Goal: Task Accomplishment & Management: Complete application form

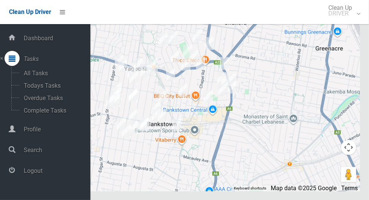
scroll to position [3872, 0]
click at [54, 174] on span "Logout" at bounding box center [55, 170] width 69 height 7
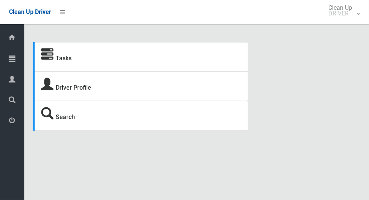
click at [13, 62] on icon at bounding box center [12, 58] width 7 height 15
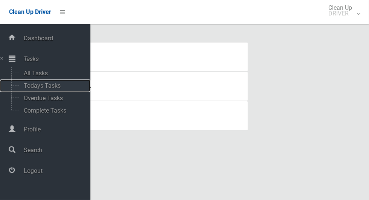
click at [47, 89] on span "Todays Tasks" at bounding box center [52, 85] width 62 height 7
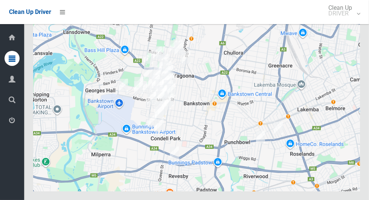
scroll to position [4087, 0]
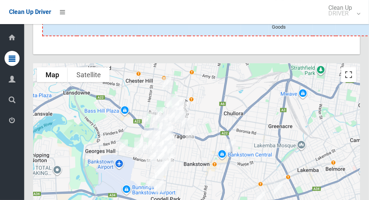
click at [344, 82] on button "Toggle fullscreen view" at bounding box center [348, 74] width 15 height 15
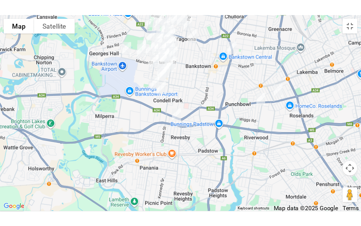
scroll to position [4366, 0]
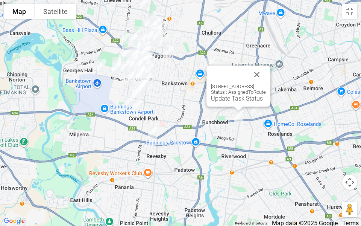
click at [266, 71] on button "Close" at bounding box center [257, 74] width 18 height 18
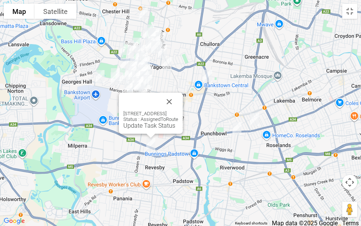
click at [178, 95] on button "Close" at bounding box center [169, 102] width 18 height 18
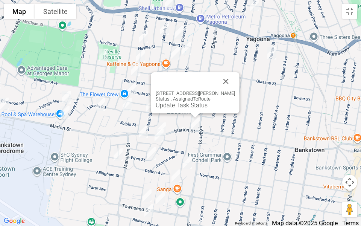
click at [235, 79] on button "Close" at bounding box center [226, 81] width 18 height 18
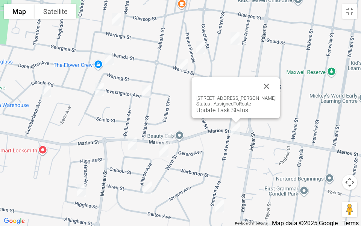
click at [276, 81] on button "Close" at bounding box center [267, 86] width 18 height 18
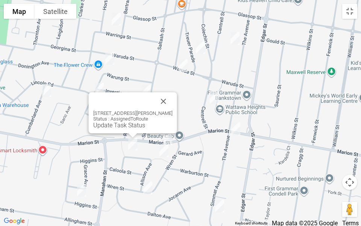
click at [165, 99] on button "Close" at bounding box center [164, 101] width 18 height 18
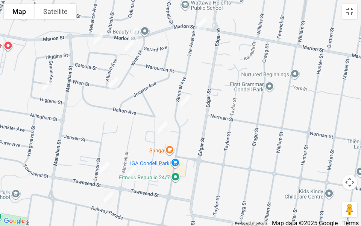
click at [348, 14] on button "Toggle fullscreen view" at bounding box center [349, 11] width 15 height 15
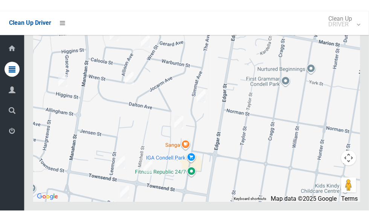
scroll to position [4170, 0]
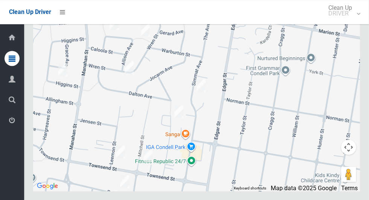
click at [352, 21] on button "Toggle fullscreen view" at bounding box center [348, 13] width 15 height 15
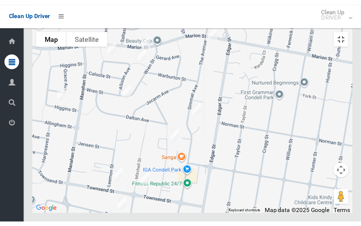
scroll to position [4454, 0]
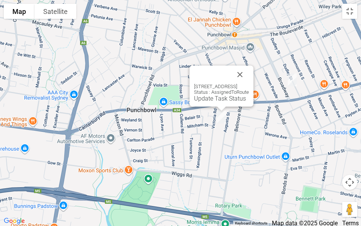
click at [249, 71] on button "Close" at bounding box center [240, 74] width 18 height 18
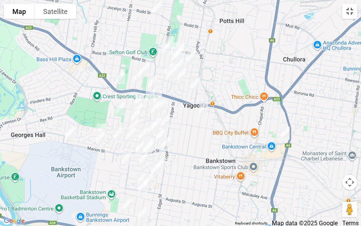
click at [351, 9] on button "Toggle fullscreen view" at bounding box center [349, 11] width 15 height 15
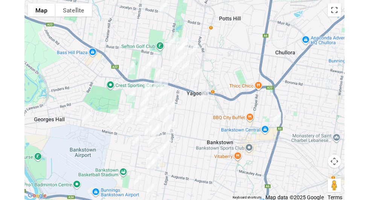
scroll to position [4170, 0]
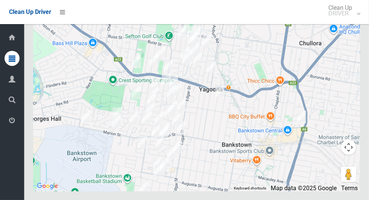
click at [351, 21] on button "Toggle fullscreen view" at bounding box center [348, 13] width 15 height 15
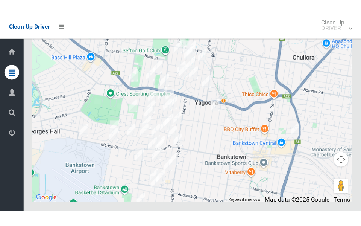
scroll to position [4454, 0]
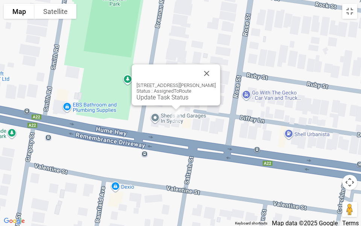
click at [210, 69] on button "Close" at bounding box center [207, 73] width 18 height 18
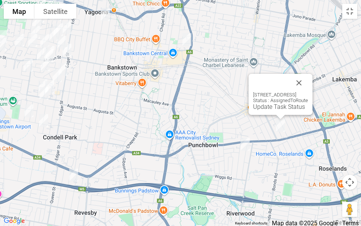
click at [265, 106] on link "Update Task Status" at bounding box center [279, 106] width 52 height 7
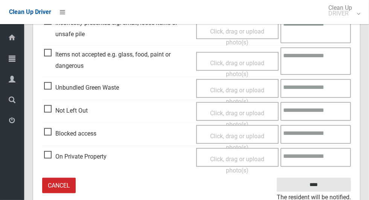
scroll to position [258, 0]
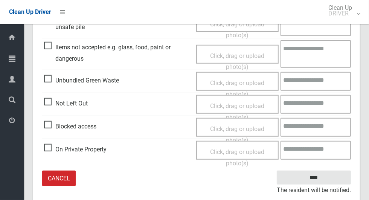
click at [55, 129] on span "Blocked access" at bounding box center [70, 126] width 52 height 11
click at [50, 126] on span "Blocked access" at bounding box center [70, 126] width 52 height 11
click at [245, 131] on span "Click, drag or upload photo(s)" at bounding box center [237, 134] width 54 height 18
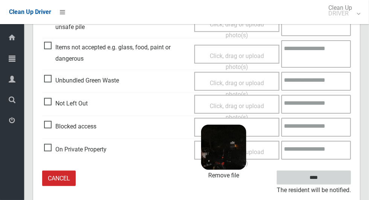
click at [327, 178] on input "****" at bounding box center [313, 177] width 74 height 14
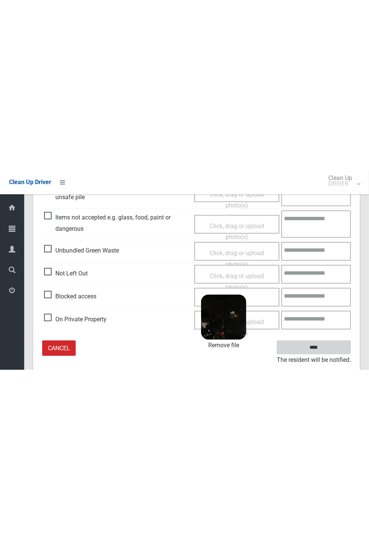
scroll to position [9, 0]
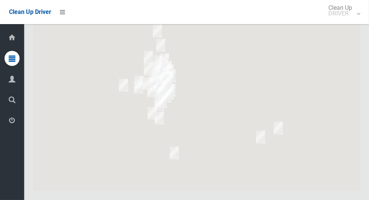
scroll to position [4149, 0]
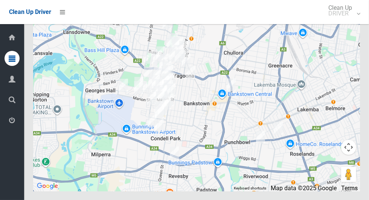
click at [355, 21] on button "Toggle fullscreen view" at bounding box center [348, 13] width 15 height 15
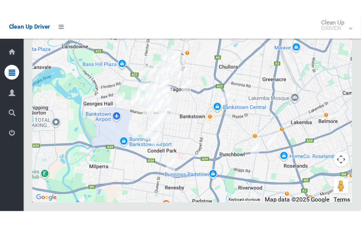
scroll to position [4433, 0]
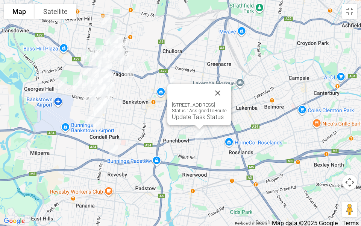
click at [227, 90] on button "Close" at bounding box center [218, 93] width 18 height 18
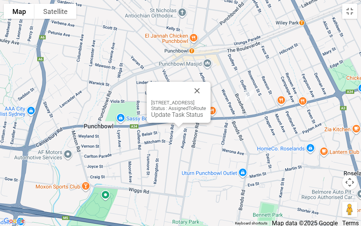
click at [147, 118] on div "108-110 Victoria Road, PUNCHBOWL NSW 2196 Status : AssignedToRoute Update Task …" at bounding box center [179, 102] width 64 height 41
click at [151, 116] on link "Update Task Status" at bounding box center [177, 114] width 52 height 7
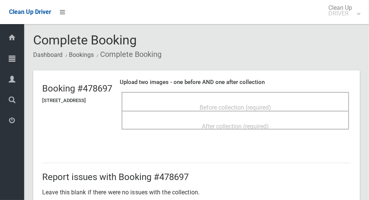
click at [293, 95] on div "Before collection (required)" at bounding box center [234, 101] width 227 height 19
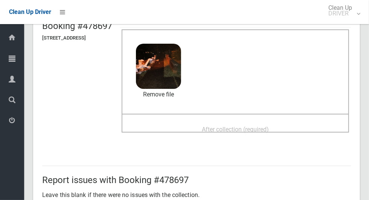
scroll to position [62, 0]
click at [260, 126] on span "After collection (required)" at bounding box center [235, 129] width 67 height 7
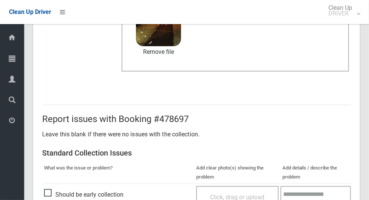
scroll to position [389, 0]
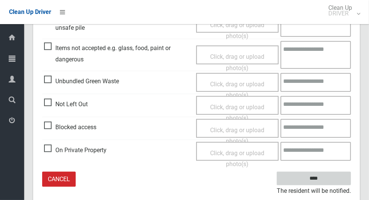
click at [326, 183] on input "****" at bounding box center [313, 179] width 74 height 14
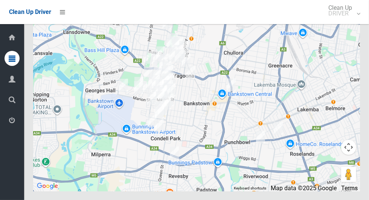
scroll to position [4160, 0]
click at [350, 21] on button "Toggle fullscreen view" at bounding box center [348, 13] width 15 height 15
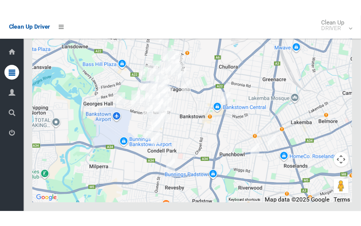
scroll to position [4444, 0]
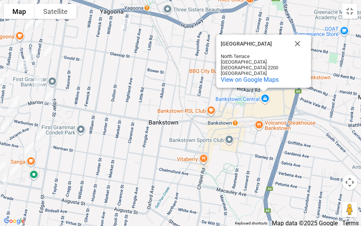
click at [297, 51] on button "Close" at bounding box center [297, 44] width 18 height 18
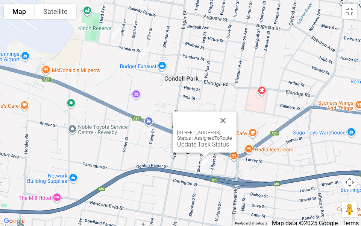
click at [232, 115] on button "Close" at bounding box center [223, 120] width 18 height 18
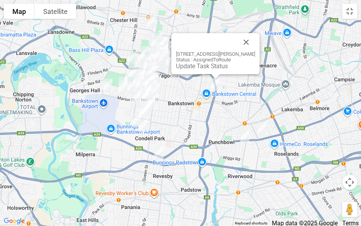
click at [254, 38] on button "Close" at bounding box center [246, 42] width 18 height 18
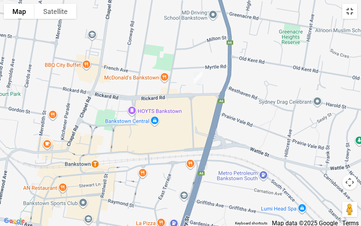
click at [357, 12] on button "Toggle fullscreen view" at bounding box center [349, 11] width 15 height 15
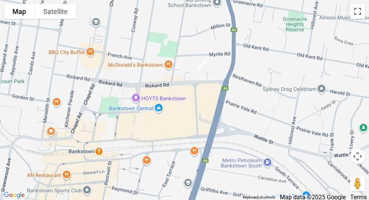
scroll to position [4207, 0]
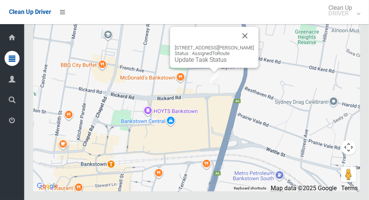
click at [247, 45] on button "Close" at bounding box center [245, 36] width 18 height 18
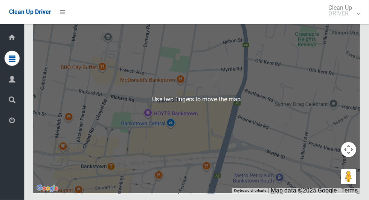
scroll to position [4139, 0]
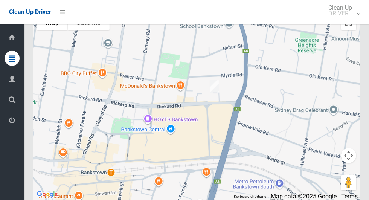
click at [357, 102] on div at bounding box center [196, 105] width 326 height 188
click at [357, 100] on div at bounding box center [196, 105] width 326 height 188
click at [355, 30] on button "Toggle fullscreen view" at bounding box center [348, 22] width 15 height 15
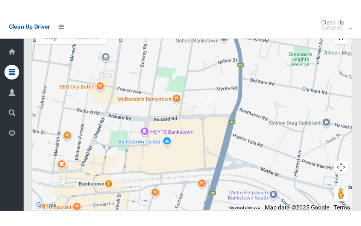
scroll to position [4423, 0]
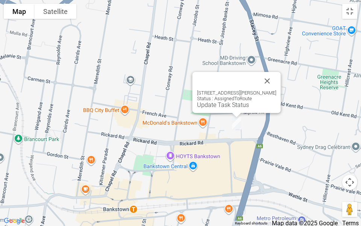
click at [273, 80] on button "Close" at bounding box center [267, 81] width 18 height 18
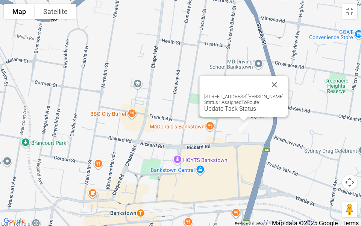
click at [277, 82] on button "Close" at bounding box center [275, 85] width 18 height 18
click at [231, 107] on link "Update Task Status" at bounding box center [230, 108] width 52 height 7
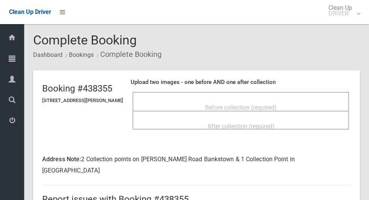
click at [269, 104] on span "Before collection (required)" at bounding box center [240, 107] width 71 height 7
click at [295, 100] on div "Before collection (required)" at bounding box center [241, 107] width 200 height 14
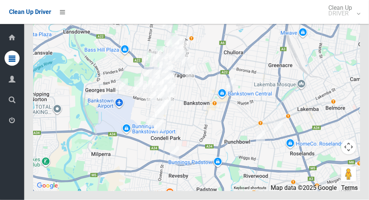
scroll to position [4207, 0]
click at [352, 21] on button "Toggle fullscreen view" at bounding box center [348, 13] width 15 height 15
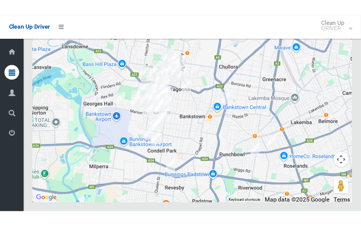
scroll to position [4207, 0]
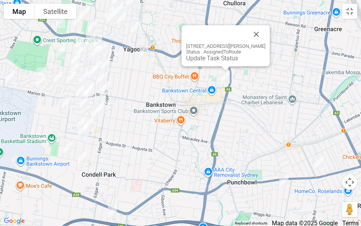
click at [216, 58] on link "Update Task Status" at bounding box center [212, 58] width 52 height 7
click at [214, 61] on link "Update Task Status" at bounding box center [212, 58] width 52 height 7
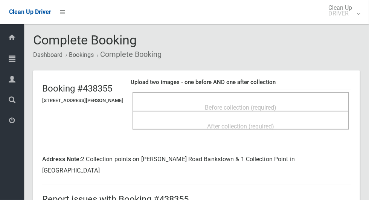
click at [157, 100] on div "Before collection (required)" at bounding box center [241, 107] width 200 height 14
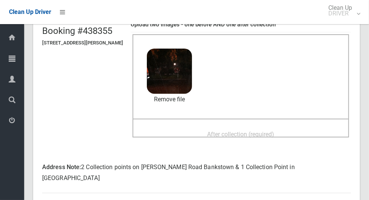
scroll to position [61, 0]
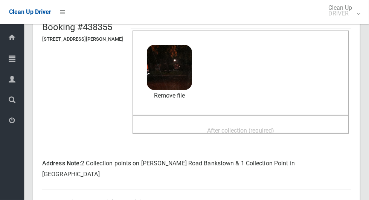
click at [294, 128] on div "After collection (required)" at bounding box center [241, 130] width 200 height 14
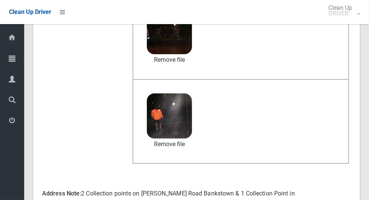
scroll to position [399, 0]
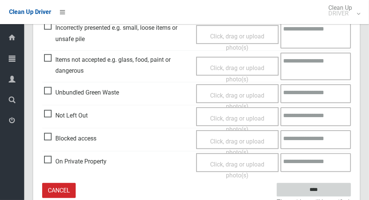
click at [326, 183] on input "****" at bounding box center [313, 190] width 74 height 14
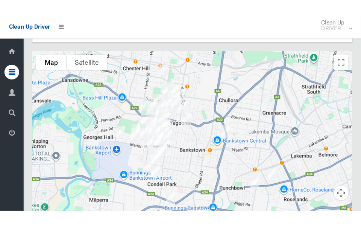
scroll to position [4207, 0]
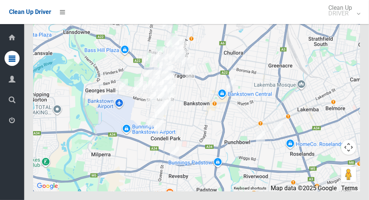
click at [350, 21] on button "Toggle fullscreen view" at bounding box center [348, 13] width 15 height 15
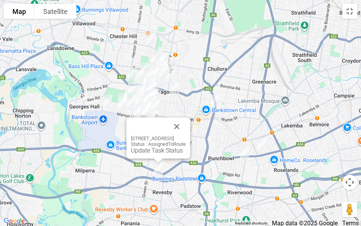
click at [186, 124] on button "Close" at bounding box center [177, 126] width 18 height 18
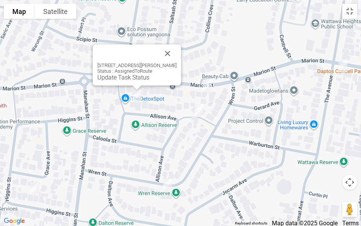
click at [177, 53] on button "Close" at bounding box center [168, 53] width 18 height 18
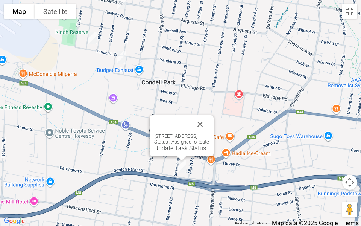
click at [209, 121] on button "Close" at bounding box center [200, 124] width 18 height 18
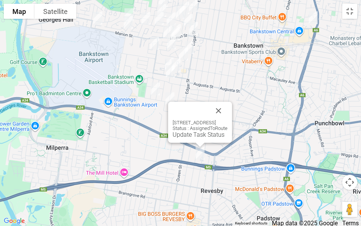
click at [187, 135] on link "Update Task Status" at bounding box center [199, 134] width 52 height 7
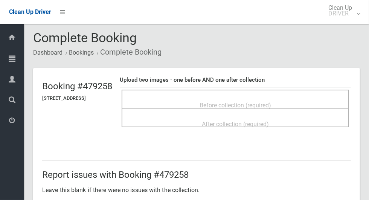
scroll to position [3, 0]
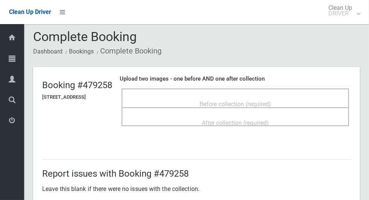
click at [287, 89] on div "Before collection (required)" at bounding box center [234, 97] width 227 height 19
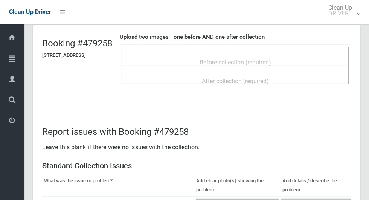
scroll to position [47, 0]
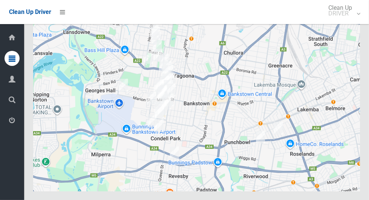
scroll to position [4162, 0]
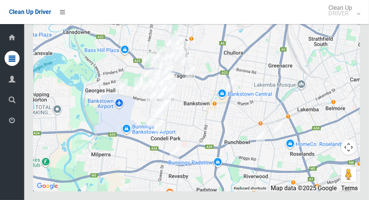
click at [346, 21] on button "Toggle fullscreen view" at bounding box center [348, 13] width 15 height 15
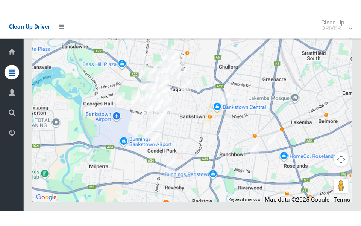
scroll to position [4446, 0]
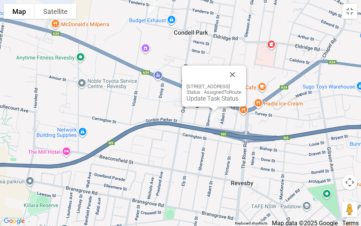
click at [209, 99] on link "Update Task Status" at bounding box center [213, 98] width 52 height 7
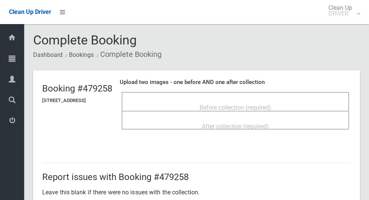
click at [267, 104] on span "Before collection (required)" at bounding box center [234, 107] width 71 height 7
click at [275, 93] on div "Before collection (required)" at bounding box center [234, 101] width 227 height 19
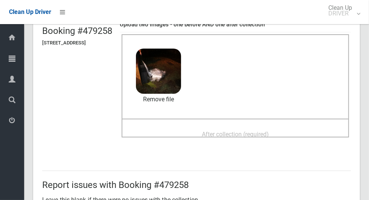
scroll to position [68, 0]
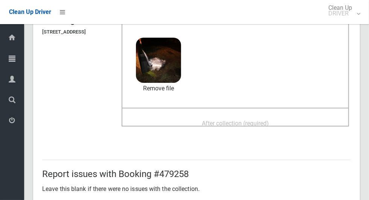
click at [253, 126] on span "After collection (required)" at bounding box center [235, 123] width 67 height 7
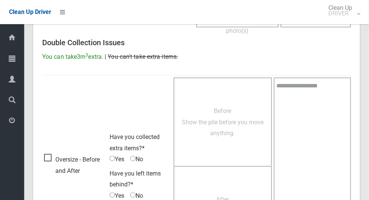
scroll to position [615, 0]
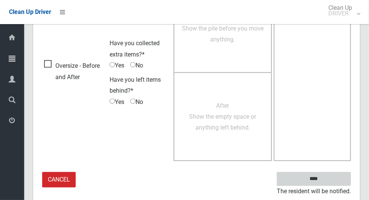
click at [328, 178] on input "****" at bounding box center [313, 179] width 74 height 14
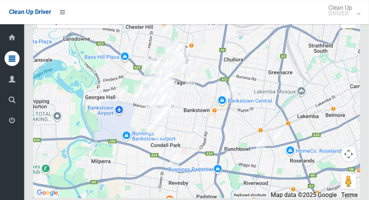
scroll to position [4140, 0]
click at [349, 29] on button "Toggle fullscreen view" at bounding box center [348, 21] width 15 height 15
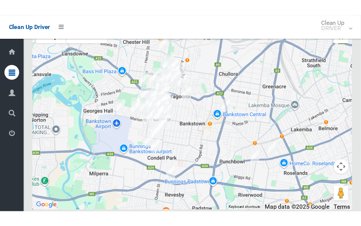
scroll to position [4424, 0]
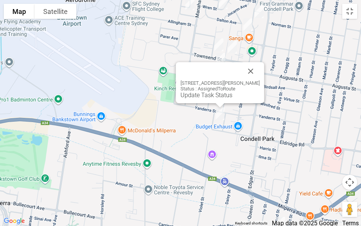
click at [205, 90] on div "15 Ethel Street, CONDELL PARK NSW 2200 Status : AssignedToRoute Update Task Sta…" at bounding box center [220, 89] width 79 height 18
click at [198, 97] on link "Update Task Status" at bounding box center [207, 94] width 52 height 7
click at [206, 99] on div "15 Ethel Street, CONDELL PARK NSW 2200 Status : AssignedToRoute Update Task Sta…" at bounding box center [220, 82] width 88 height 41
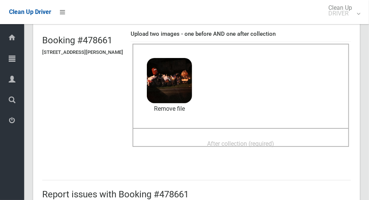
scroll to position [80, 0]
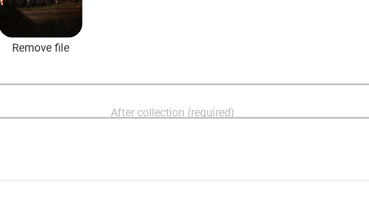
click at [264, 111] on span "After collection (required)" at bounding box center [240, 111] width 67 height 7
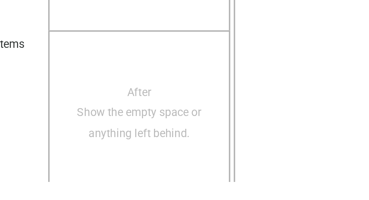
scroll to position [615, 0]
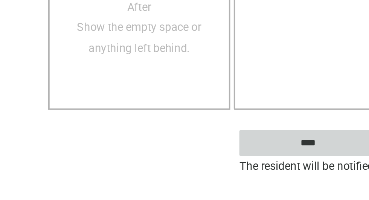
click at [323, 186] on input "****" at bounding box center [313, 179] width 74 height 14
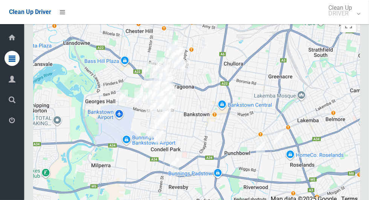
scroll to position [4128, 0]
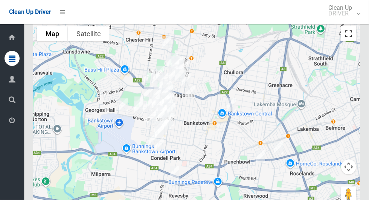
click at [346, 41] on button "Toggle fullscreen view" at bounding box center [348, 33] width 15 height 15
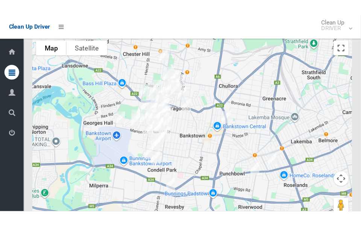
scroll to position [4412, 0]
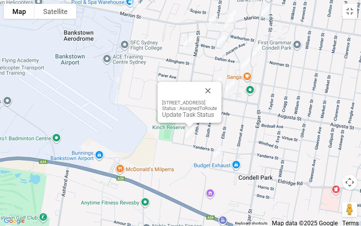
click at [175, 112] on link "Update Task Status" at bounding box center [188, 114] width 52 height 7
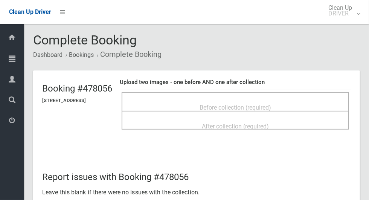
click at [294, 92] on div "Before collection (required)" at bounding box center [234, 101] width 227 height 19
click at [289, 92] on div "Before collection (required)" at bounding box center [234, 101] width 227 height 19
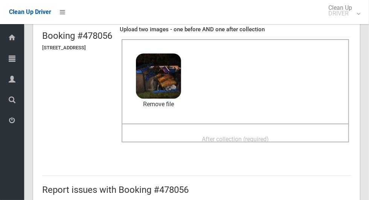
scroll to position [72, 0]
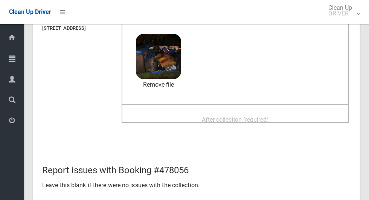
click at [281, 112] on div "After collection (required)" at bounding box center [235, 119] width 211 height 14
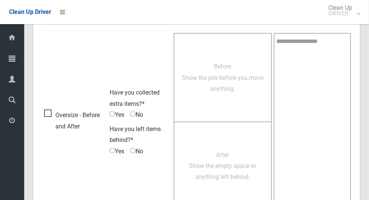
scroll to position [615, 0]
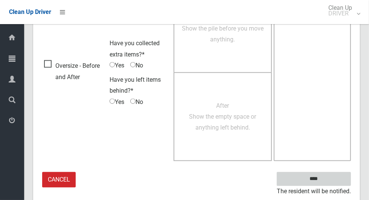
click at [326, 183] on input "****" at bounding box center [313, 179] width 74 height 14
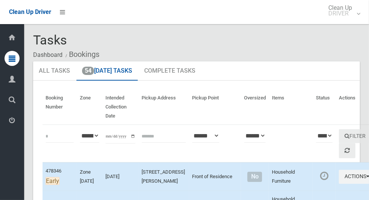
click at [275, 190] on td "Household Furniture" at bounding box center [291, 176] width 44 height 28
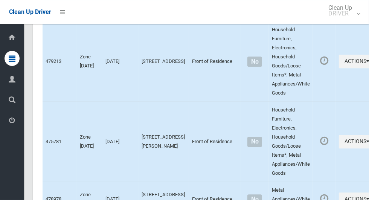
scroll to position [4207, 0]
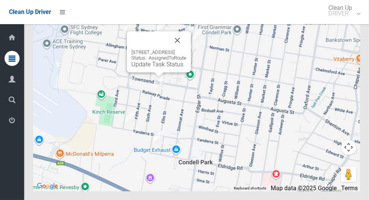
click at [153, 68] on link "Update Task Status" at bounding box center [157, 64] width 52 height 7
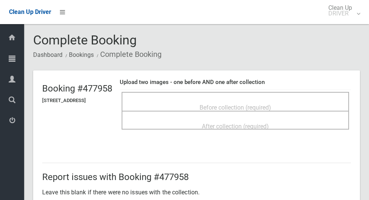
click at [268, 100] on div "Before collection (required)" at bounding box center [235, 107] width 211 height 14
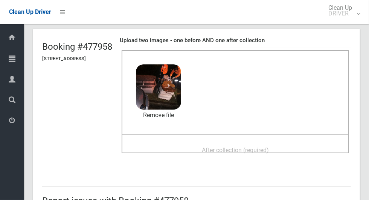
scroll to position [43, 0]
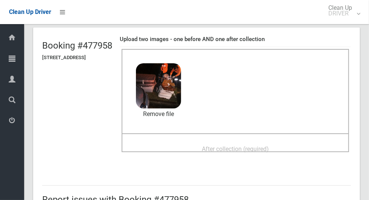
click at [269, 152] on span "After collection (required)" at bounding box center [235, 148] width 67 height 7
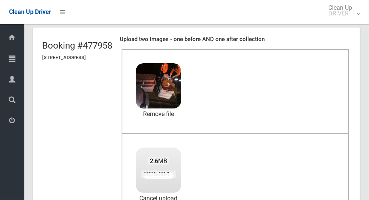
click at [1, 12] on div "Clean Up Driver" at bounding box center [37, 12] width 74 height 24
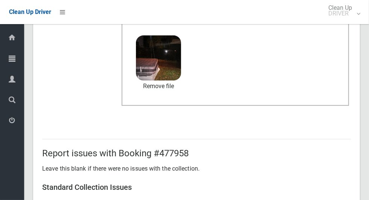
scroll to position [615, 0]
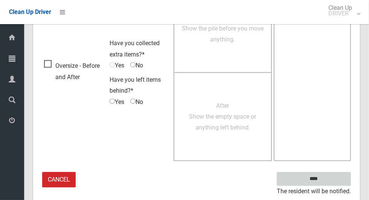
click at [340, 179] on input "****" at bounding box center [313, 179] width 74 height 14
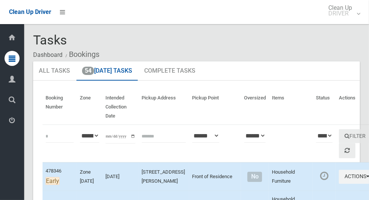
click at [20, 184] on div "Dashboard Tasks All Tasks Todays Tasks Overdue Tasks Complete Tasks Profile Sea…" at bounding box center [12, 112] width 24 height 176
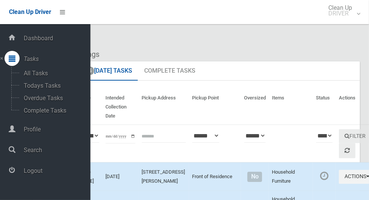
click at [325, 57] on ol "Dashboard Bookings" at bounding box center [196, 54] width 326 height 14
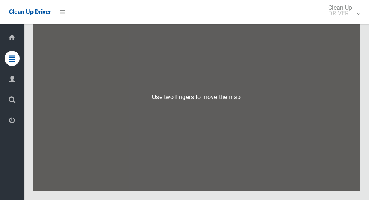
scroll to position [4120, 0]
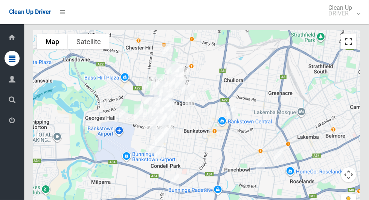
click at [349, 49] on button "Toggle fullscreen view" at bounding box center [348, 41] width 15 height 15
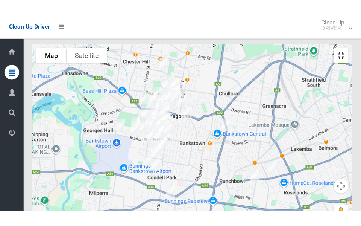
scroll to position [4404, 0]
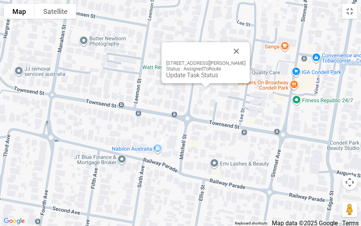
click at [246, 52] on button "Close" at bounding box center [237, 51] width 18 height 18
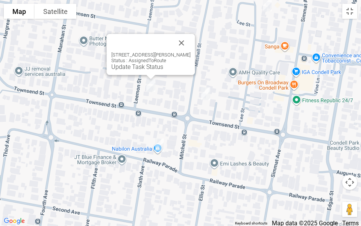
click at [191, 48] on button "Close" at bounding box center [182, 43] width 18 height 18
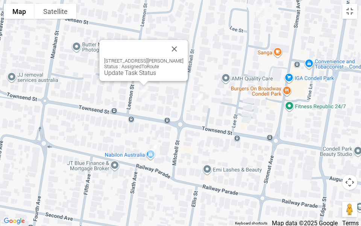
click at [109, 71] on link "Update Task Status" at bounding box center [130, 72] width 52 height 7
click at [106, 71] on link "Update Task Status" at bounding box center [130, 72] width 52 height 7
click at [104, 75] on link "Update Task Status" at bounding box center [130, 72] width 52 height 7
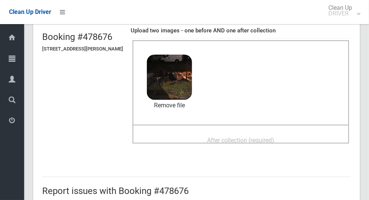
scroll to position [51, 0]
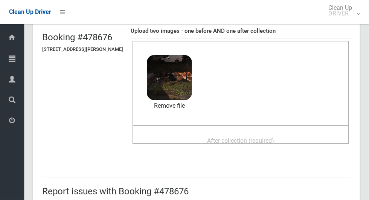
click at [302, 144] on div "After collection (required)" at bounding box center [241, 140] width 200 height 14
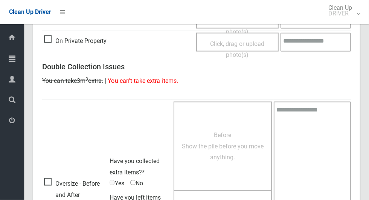
scroll to position [615, 0]
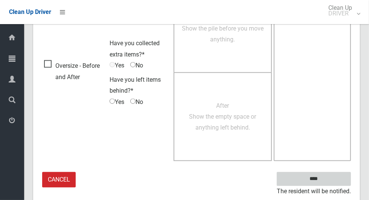
click at [326, 181] on input "****" at bounding box center [313, 179] width 74 height 14
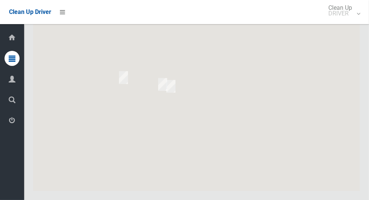
scroll to position [4158, 0]
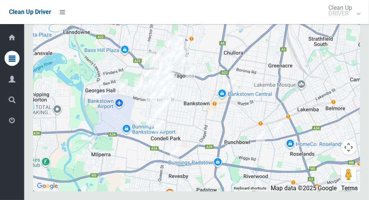
click at [351, 21] on button "Toggle fullscreen view" at bounding box center [348, 13] width 15 height 15
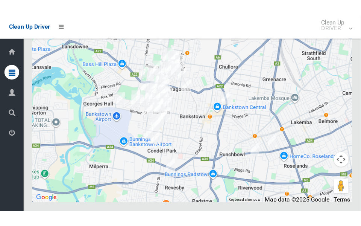
scroll to position [4442, 0]
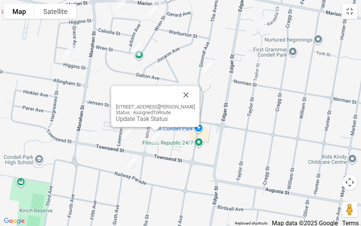
click at [195, 93] on button "Close" at bounding box center [186, 95] width 18 height 18
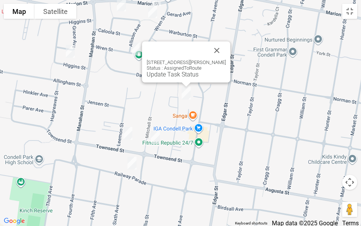
click at [214, 49] on button "Close" at bounding box center [217, 50] width 18 height 18
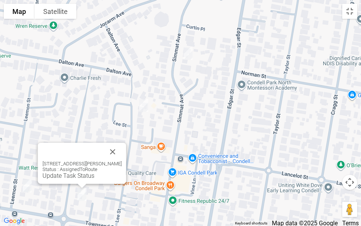
click at [65, 175] on link "Update Task Status" at bounding box center [69, 175] width 52 height 7
click at [67, 179] on div "33A Mitchell Street, CONDELL PARK NSW 2200 Status : AssignedToRoute Update Task…" at bounding box center [82, 163] width 88 height 41
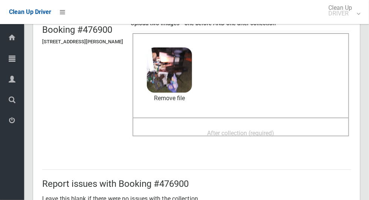
scroll to position [56, 0]
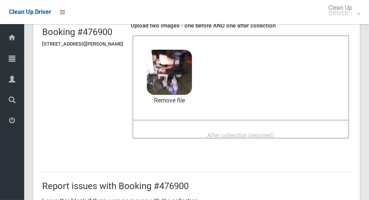
click at [256, 135] on span "After collection (required)" at bounding box center [240, 135] width 67 height 7
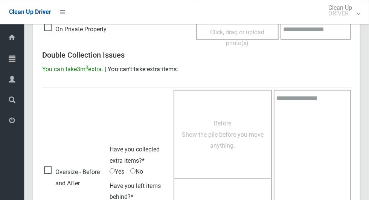
scroll to position [615, 0]
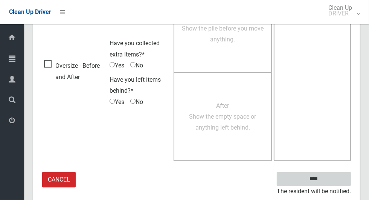
click at [330, 180] on input "****" at bounding box center [313, 179] width 74 height 14
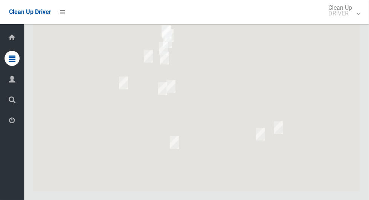
scroll to position [4156, 0]
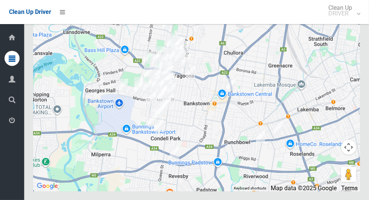
click at [354, 21] on button "Toggle fullscreen view" at bounding box center [348, 13] width 15 height 15
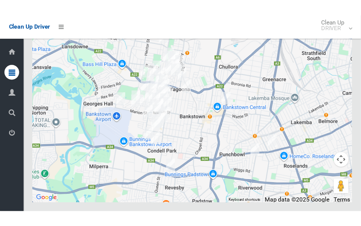
scroll to position [4440, 0]
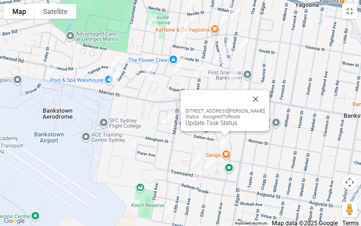
click at [202, 126] on div "35 Lee Street, CONDELL PARK NSW 2200 Status : AssignedToRoute Update Task Status" at bounding box center [225, 110] width 88 height 41
click at [210, 121] on link "Update Task Status" at bounding box center [211, 122] width 52 height 7
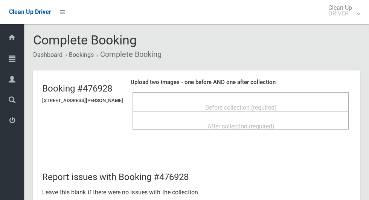
click at [264, 100] on div "Before collection (required)" at bounding box center [241, 107] width 200 height 14
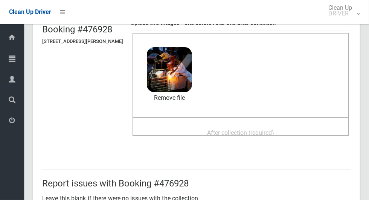
scroll to position [64, 0]
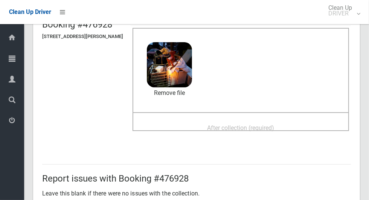
click at [266, 131] on span "After collection (required)" at bounding box center [240, 127] width 67 height 7
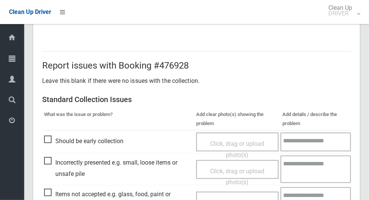
scroll to position [615, 0]
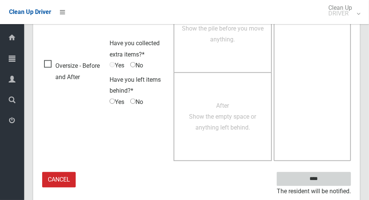
click at [326, 181] on input "****" at bounding box center [313, 179] width 74 height 14
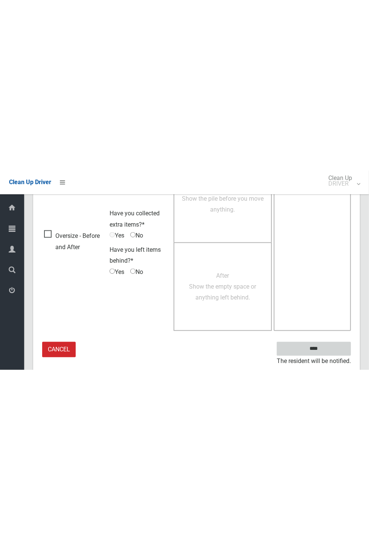
scroll to position [296, 0]
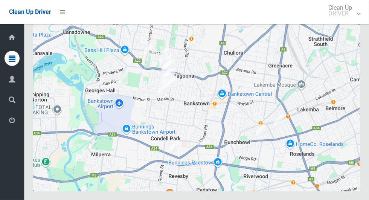
scroll to position [4160, 0]
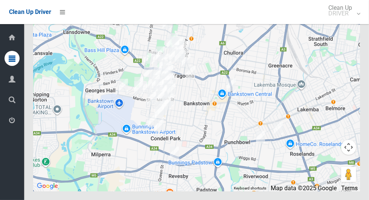
click at [348, 21] on button "Toggle fullscreen view" at bounding box center [348, 13] width 15 height 15
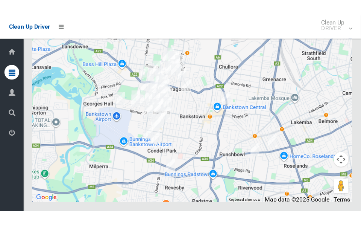
scroll to position [4445, 0]
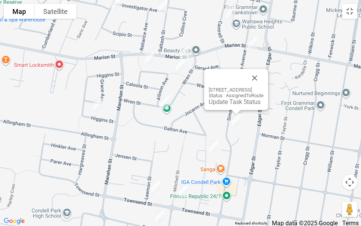
click at [264, 74] on button "Close" at bounding box center [255, 78] width 18 height 18
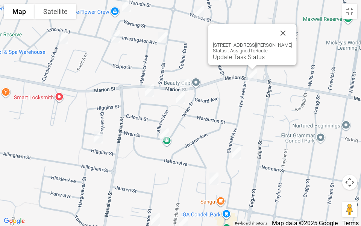
click at [292, 29] on button "Close" at bounding box center [283, 33] width 18 height 18
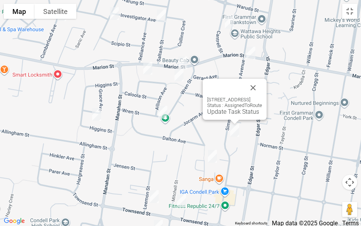
click at [218, 115] on div "19 Simmat Avenue, CONDELL PARK NSW 2200 Status : AssignedToRoute Update Task St…" at bounding box center [235, 99] width 64 height 41
click at [215, 115] on div "19 Simmat Avenue, CONDELL PARK NSW 2200 Status : AssignedToRoute Update Task St…" at bounding box center [235, 99] width 64 height 41
click at [222, 112] on link "Update Task Status" at bounding box center [233, 111] width 52 height 7
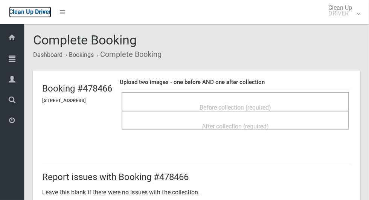
click at [9, 13] on span "Clean Up Driver" at bounding box center [30, 11] width 42 height 7
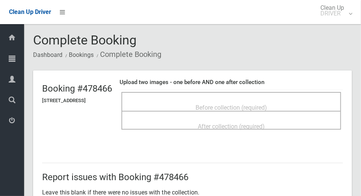
click at [266, 100] on div "Before collection (required)" at bounding box center [231, 107] width 203 height 14
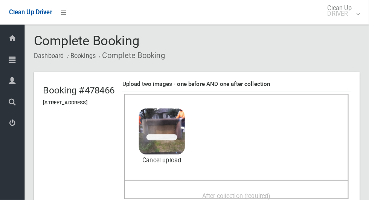
scroll to position [74, 0]
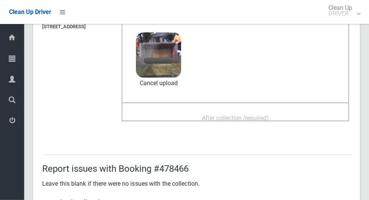
click at [269, 121] on span "After collection (required)" at bounding box center [235, 117] width 67 height 7
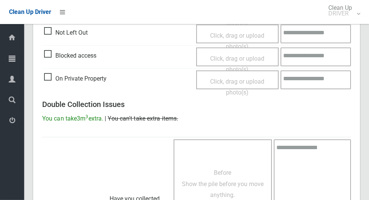
scroll to position [615, 0]
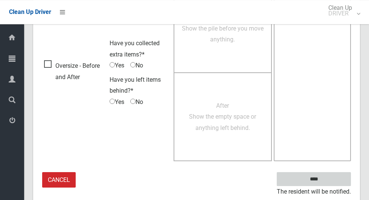
click at [326, 179] on input "****" at bounding box center [313, 179] width 74 height 14
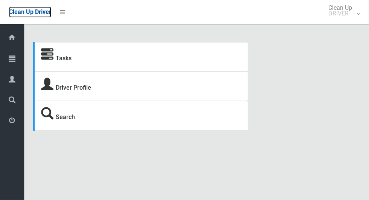
click at [9, 15] on span "Clean Up Driver" at bounding box center [30, 11] width 42 height 7
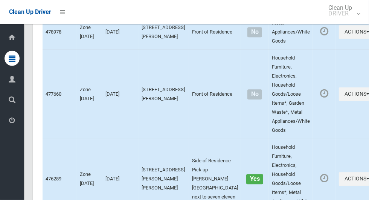
scroll to position [4207, 0]
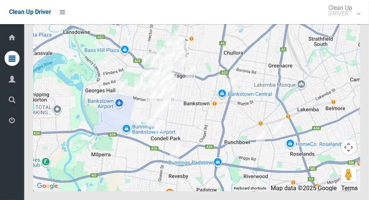
click at [348, 21] on button "Toggle fullscreen view" at bounding box center [348, 13] width 15 height 15
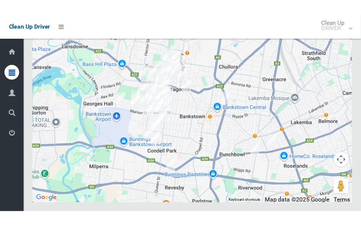
scroll to position [4453, 0]
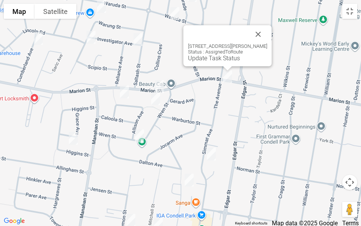
click at [198, 62] on div "288B Marion Street, CONDELL PARK NSW 2200 Status : AssignedToRoute Update Task …" at bounding box center [228, 45] width 88 height 41
click at [202, 62] on div "288B Marion Street, CONDELL PARK NSW 2200 Status : AssignedToRoute Update Task …" at bounding box center [228, 45] width 88 height 41
click at [200, 62] on div "288B Marion Street, CONDELL PARK NSW 2200 Status : AssignedToRoute Update Task …" at bounding box center [228, 45] width 88 height 41
click at [200, 60] on link "Update Task Status" at bounding box center [214, 58] width 52 height 7
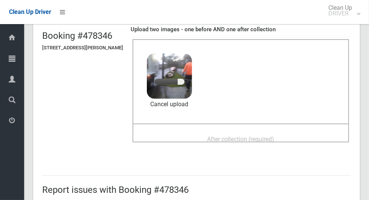
scroll to position [52, 0]
click at [243, 141] on span "After collection (required)" at bounding box center [240, 139] width 67 height 7
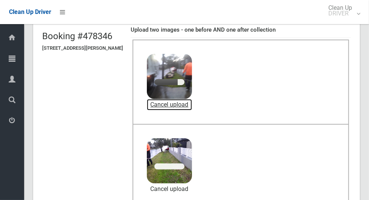
click at [192, 108] on link "Cancel upload" at bounding box center [169, 104] width 45 height 11
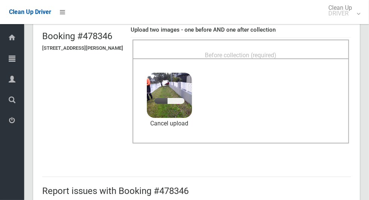
click at [250, 41] on div "Before collection (required)" at bounding box center [240, 48] width 216 height 19
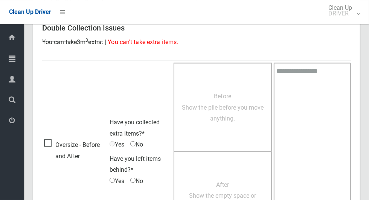
scroll to position [615, 0]
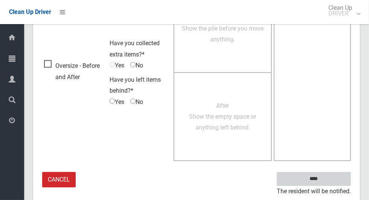
click at [319, 176] on input "****" at bounding box center [313, 179] width 74 height 14
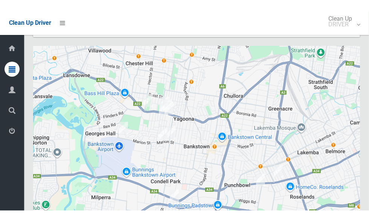
scroll to position [4115, 0]
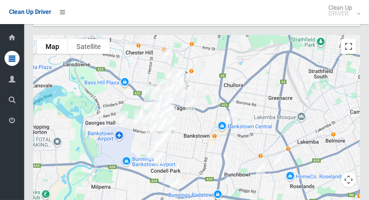
click at [349, 54] on button "Toggle fullscreen view" at bounding box center [348, 46] width 15 height 15
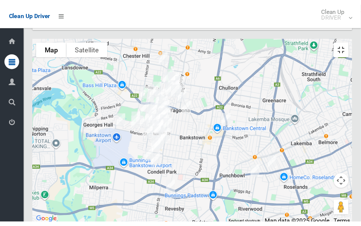
scroll to position [4399, 0]
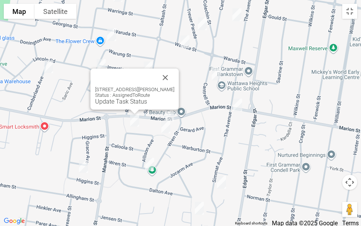
click at [173, 74] on button "Close" at bounding box center [165, 77] width 18 height 18
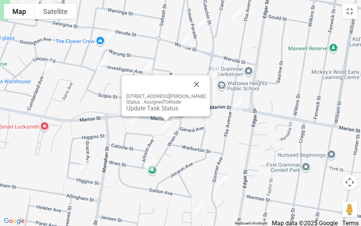
click at [203, 76] on button "Close" at bounding box center [197, 84] width 18 height 18
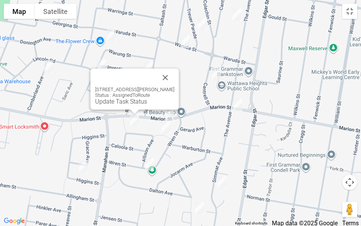
click at [173, 71] on button "Close" at bounding box center [165, 77] width 18 height 18
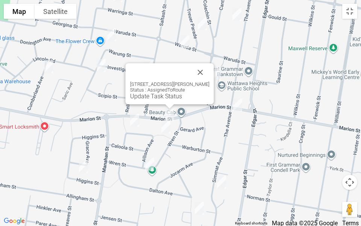
click at [149, 95] on link "Update Task Status" at bounding box center [156, 96] width 52 height 7
click at [147, 97] on link "Update Task Status" at bounding box center [156, 96] width 52 height 7
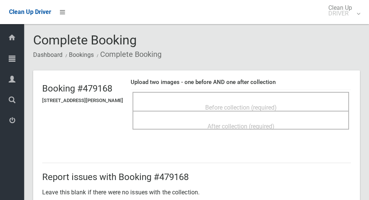
click at [276, 104] on span "Before collection (required)" at bounding box center [240, 107] width 71 height 7
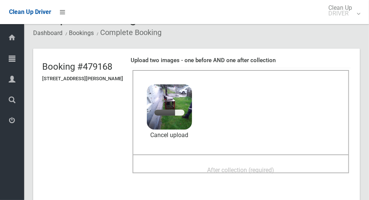
scroll to position [28, 0]
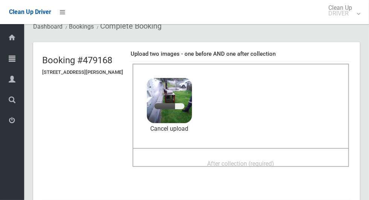
click at [272, 161] on span "After collection (required)" at bounding box center [240, 163] width 67 height 7
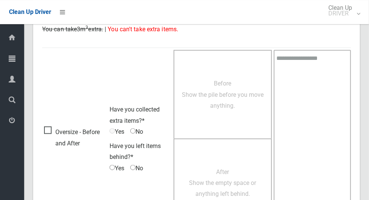
scroll to position [615, 0]
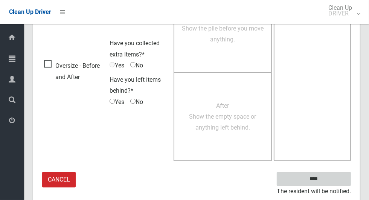
click at [326, 183] on input "****" at bounding box center [313, 179] width 74 height 14
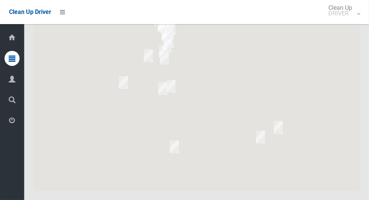
scroll to position [4164, 0]
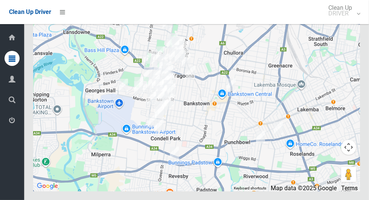
click at [349, 21] on button "Toggle fullscreen view" at bounding box center [348, 13] width 15 height 15
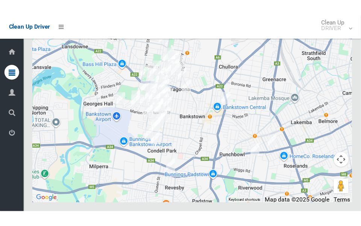
scroll to position [4449, 0]
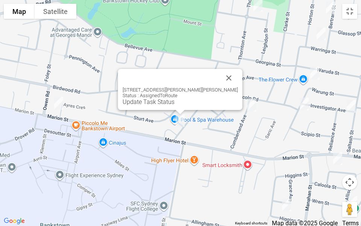
click at [221, 73] on button "Close" at bounding box center [229, 78] width 18 height 18
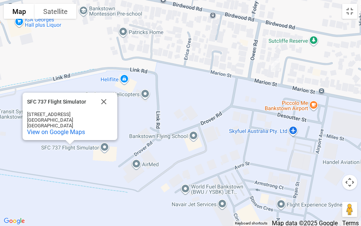
click at [103, 93] on button "Close" at bounding box center [104, 102] width 18 height 18
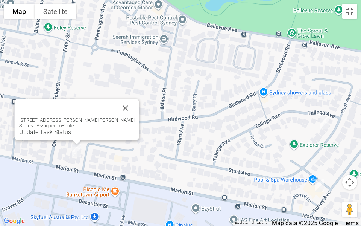
click at [67, 134] on link "Update Task Status" at bounding box center [45, 131] width 52 height 7
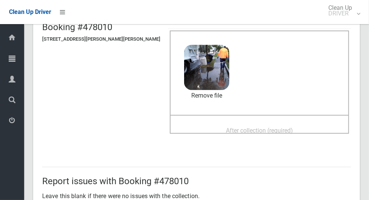
scroll to position [71, 0]
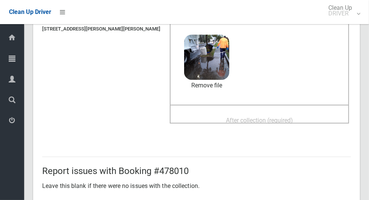
click at [282, 123] on span "After collection (required)" at bounding box center [259, 120] width 67 height 7
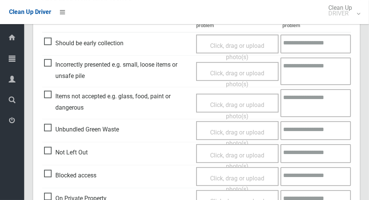
scroll to position [615, 0]
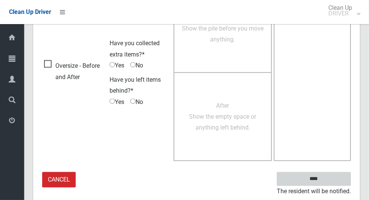
click at [328, 178] on input "****" at bounding box center [313, 179] width 74 height 14
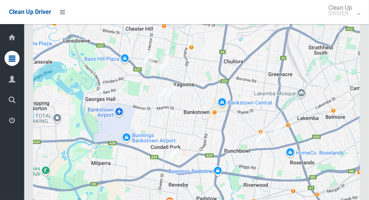
scroll to position [4138, 0]
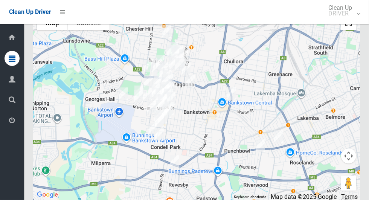
click at [350, 30] on button "Toggle fullscreen view" at bounding box center [348, 22] width 15 height 15
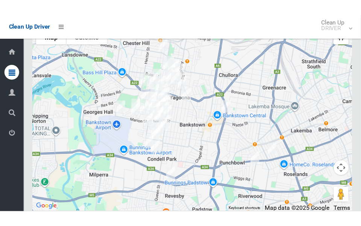
scroll to position [4423, 0]
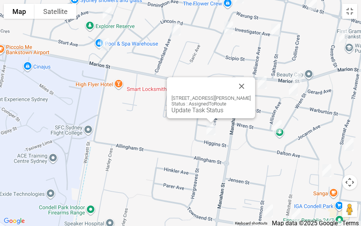
click at [246, 79] on button "Close" at bounding box center [242, 86] width 18 height 18
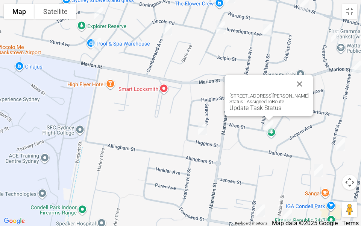
click at [309, 78] on button "Close" at bounding box center [300, 84] width 18 height 18
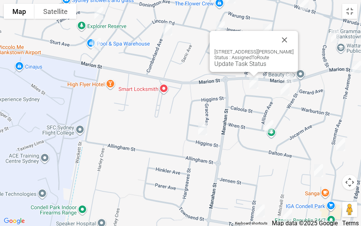
click at [229, 67] on link "Update Task Status" at bounding box center [240, 63] width 52 height 7
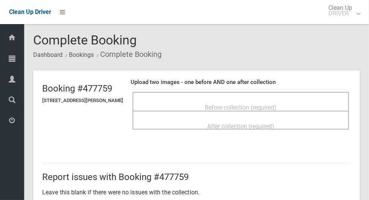
click at [278, 100] on div "Before collection (required)" at bounding box center [241, 107] width 200 height 14
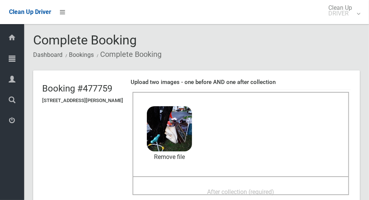
click at [105, 196] on header "Booking #477759 [STREET_ADDRESS][PERSON_NAME] Upload two images - one before AN…" at bounding box center [196, 140] width 326 height 140
click at [102, 198] on header "Booking #477759 [STREET_ADDRESS][PERSON_NAME] Upload two images - one before AN…" at bounding box center [196, 140] width 326 height 140
click at [104, 199] on header "Booking #477759 [STREET_ADDRESS][PERSON_NAME] Upload two images - one before AN…" at bounding box center [196, 140] width 326 height 140
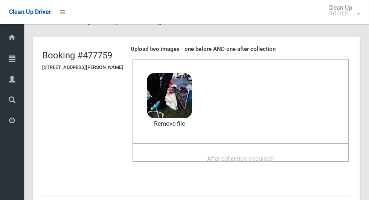
scroll to position [30, 0]
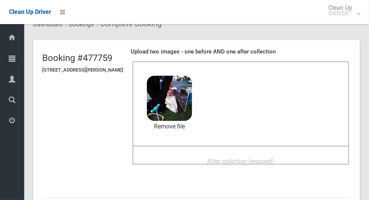
click at [264, 164] on span "After collection (required)" at bounding box center [240, 161] width 67 height 7
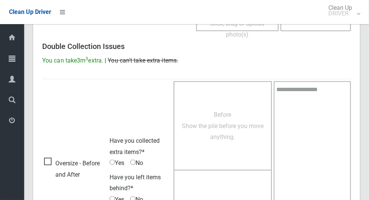
scroll to position [615, 0]
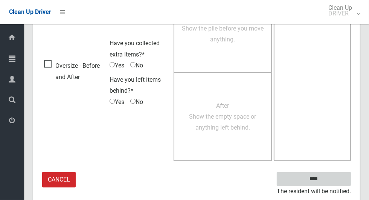
click at [335, 174] on input "****" at bounding box center [313, 179] width 74 height 14
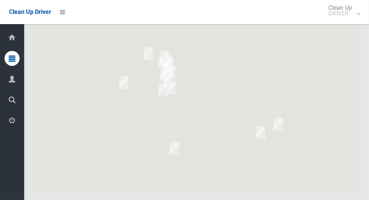
scroll to position [4164, 0]
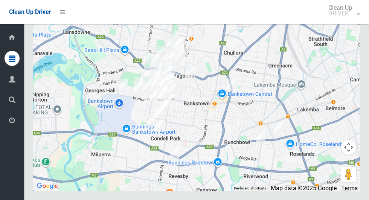
click at [351, 21] on button "Toggle fullscreen view" at bounding box center [348, 13] width 15 height 15
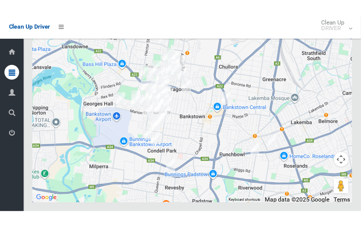
scroll to position [4448, 0]
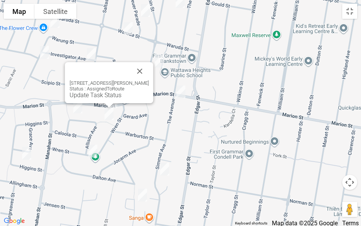
click at [90, 93] on link "Update Task Status" at bounding box center [96, 94] width 52 height 7
click at [90, 95] on link "Update Task Status" at bounding box center [96, 94] width 52 height 7
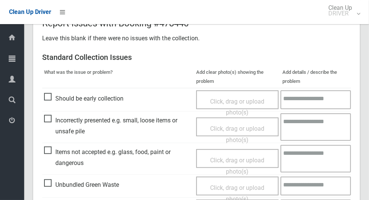
scroll to position [227, 0]
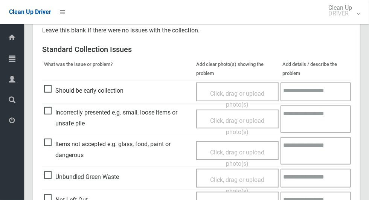
click at [55, 143] on span "Items not accepted e.g. glass, food, paint or dangerous" at bounding box center [118, 149] width 148 height 22
click at [50, 144] on span "Items not accepted e.g. glass, food, paint or dangerous" at bounding box center [118, 149] width 148 height 22
click at [219, 149] on span "Click, drag or upload photo(s)" at bounding box center [237, 158] width 54 height 18
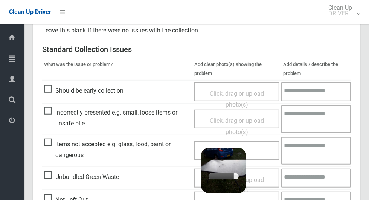
click at [316, 152] on textarea at bounding box center [316, 150] width 70 height 27
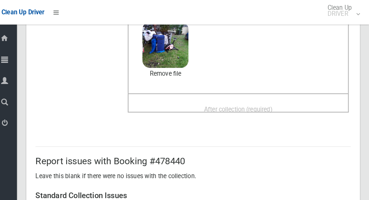
scroll to position [81, 0]
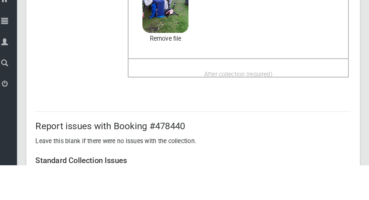
type textarea "*****"
click at [274, 111] on span "After collection (required)" at bounding box center [240, 110] width 67 height 7
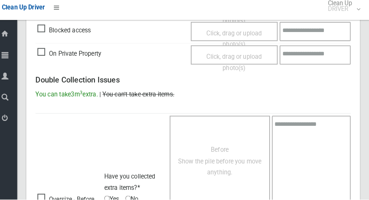
scroll to position [615, 0]
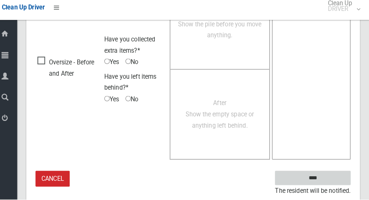
click at [339, 186] on input "****" at bounding box center [313, 179] width 74 height 14
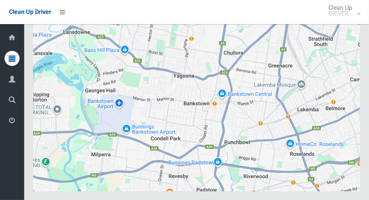
scroll to position [4161, 0]
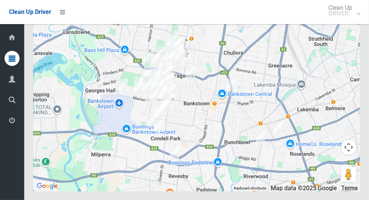
click at [354, 21] on button "Toggle fullscreen view" at bounding box center [348, 13] width 15 height 15
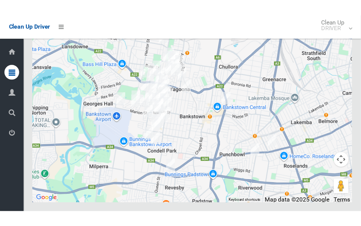
scroll to position [4445, 0]
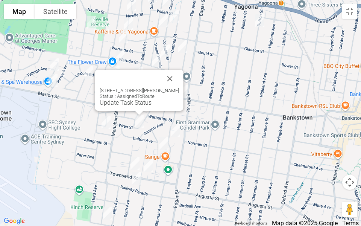
click at [125, 101] on link "Update Task Status" at bounding box center [126, 102] width 52 height 7
click at [117, 106] on link "Update Task Status" at bounding box center [126, 102] width 52 height 7
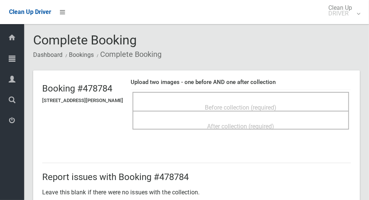
click at [276, 94] on div "Before collection (required)" at bounding box center [240, 101] width 216 height 19
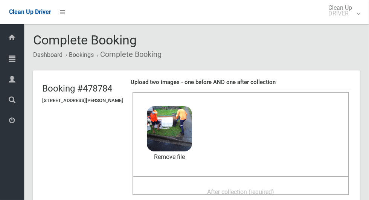
click at [161, 197] on div "After collection (required)" at bounding box center [241, 191] width 200 height 14
click at [240, 193] on span "After collection (required)" at bounding box center [240, 191] width 67 height 7
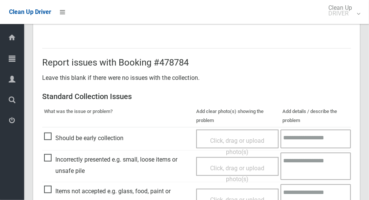
scroll to position [615, 0]
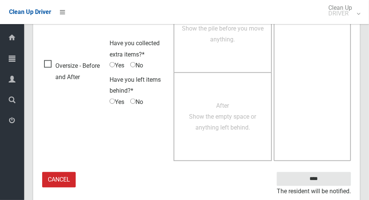
click at [331, 187] on small "The resident will be notified." at bounding box center [313, 191] width 74 height 11
click at [332, 180] on input "****" at bounding box center [313, 179] width 74 height 14
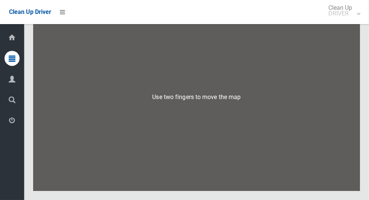
scroll to position [4182, 0]
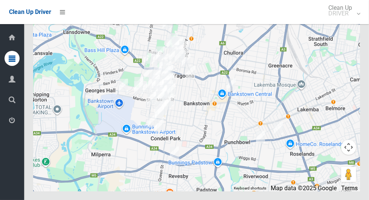
click at [355, 21] on button "Toggle fullscreen view" at bounding box center [348, 13] width 15 height 15
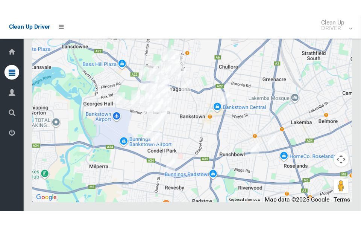
scroll to position [4462, 0]
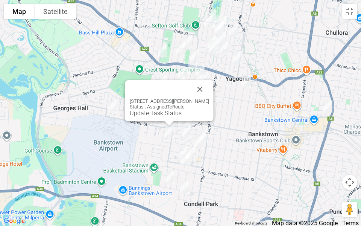
click at [209, 90] on button "Close" at bounding box center [200, 89] width 18 height 18
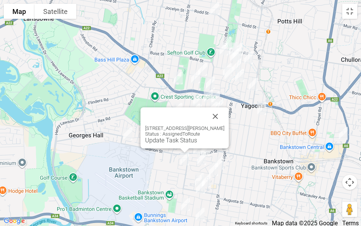
click at [222, 114] on button "Close" at bounding box center [215, 116] width 18 height 18
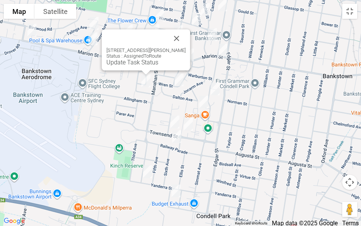
click at [133, 63] on link "Update Task Status" at bounding box center [132, 62] width 52 height 7
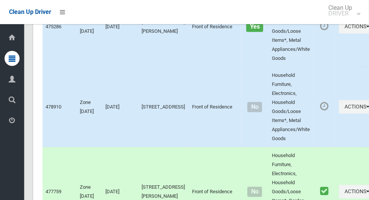
scroll to position [1734, 0]
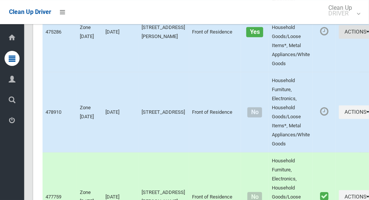
click at [339, 39] on button "Actions" at bounding box center [357, 32] width 36 height 14
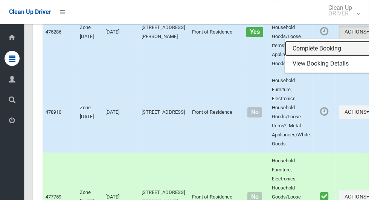
click at [313, 56] on link "Complete Booking" at bounding box center [330, 48] width 90 height 15
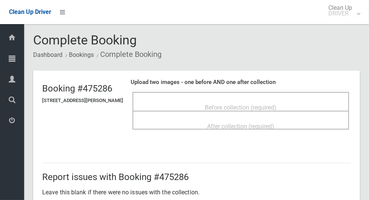
click at [287, 92] on div "Before collection (required)" at bounding box center [240, 101] width 216 height 19
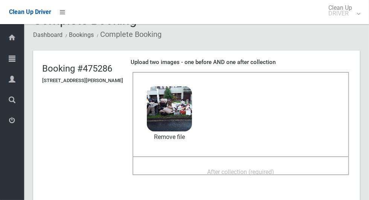
scroll to position [20, 0]
click at [270, 173] on span "After collection (required)" at bounding box center [240, 172] width 67 height 7
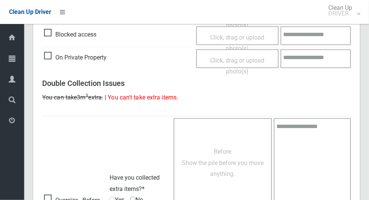
scroll to position [615, 0]
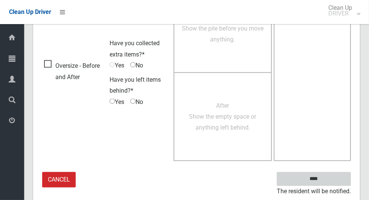
click at [326, 178] on input "****" at bounding box center [313, 179] width 74 height 14
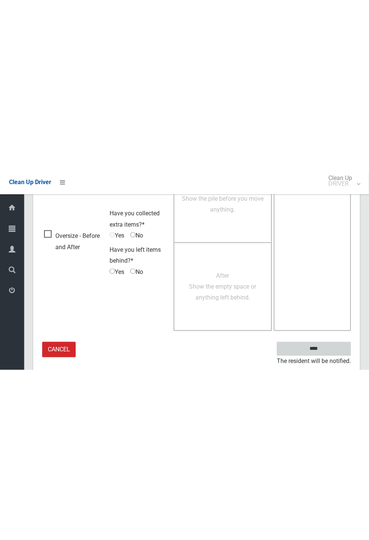
scroll to position [296, 0]
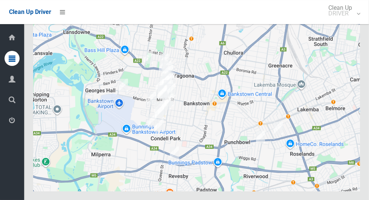
scroll to position [4155, 0]
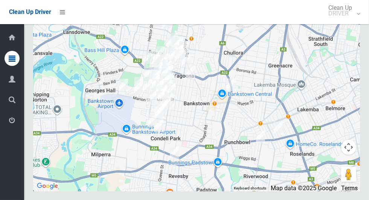
click at [351, 21] on button "Toggle fullscreen view" at bounding box center [348, 13] width 15 height 15
